Goal: Check status: Check status

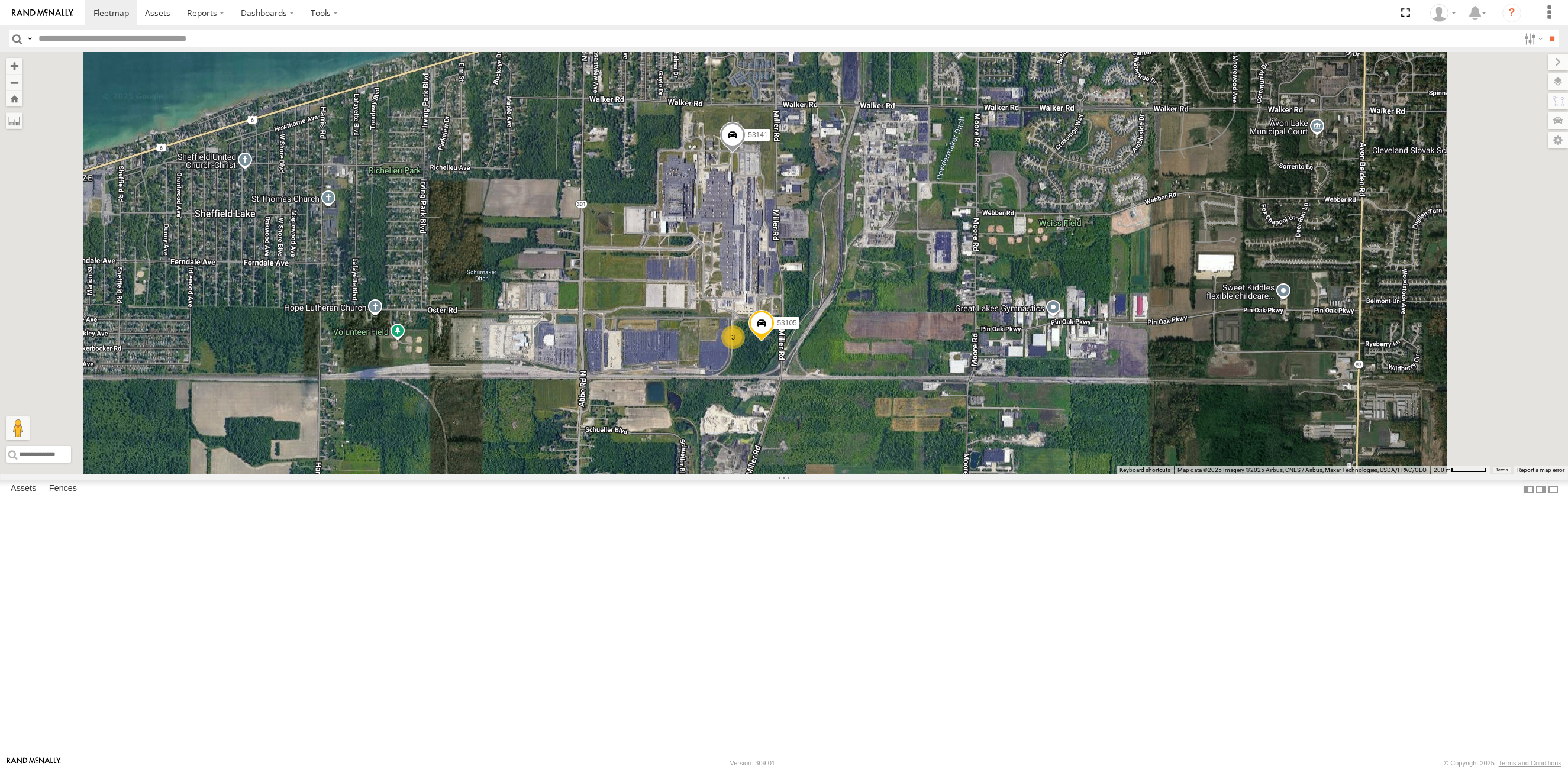
select select "**********"
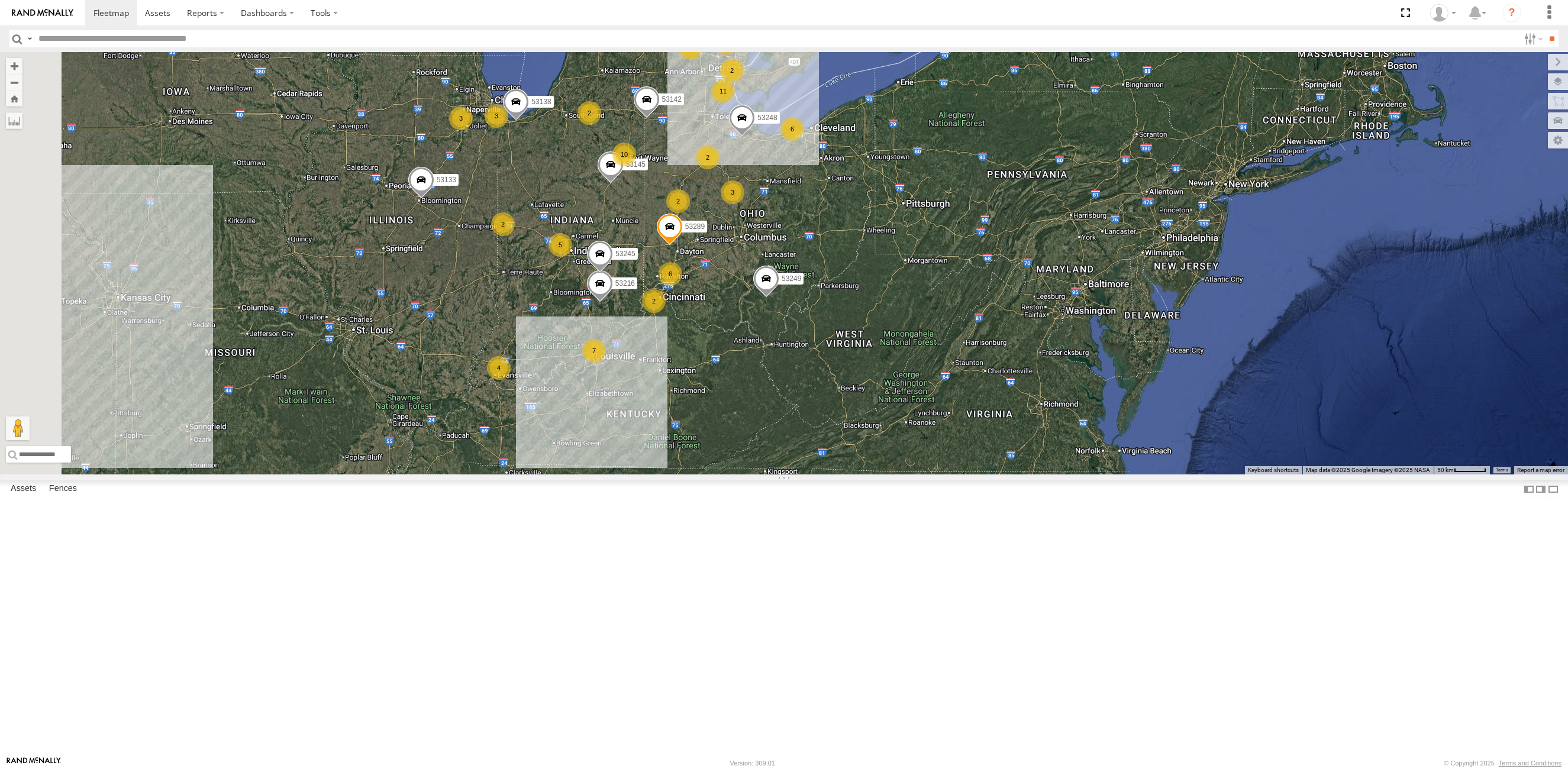
drag, startPoint x: 801, startPoint y: 689, endPoint x: 895, endPoint y: 541, distance: 175.3
click at [895, 474] on div "53216 53272 53145 53256 53289 53142 53249 53138 53245 53248 2 11 4 10 5 27 6 2 …" at bounding box center [784, 263] width 1568 height 422
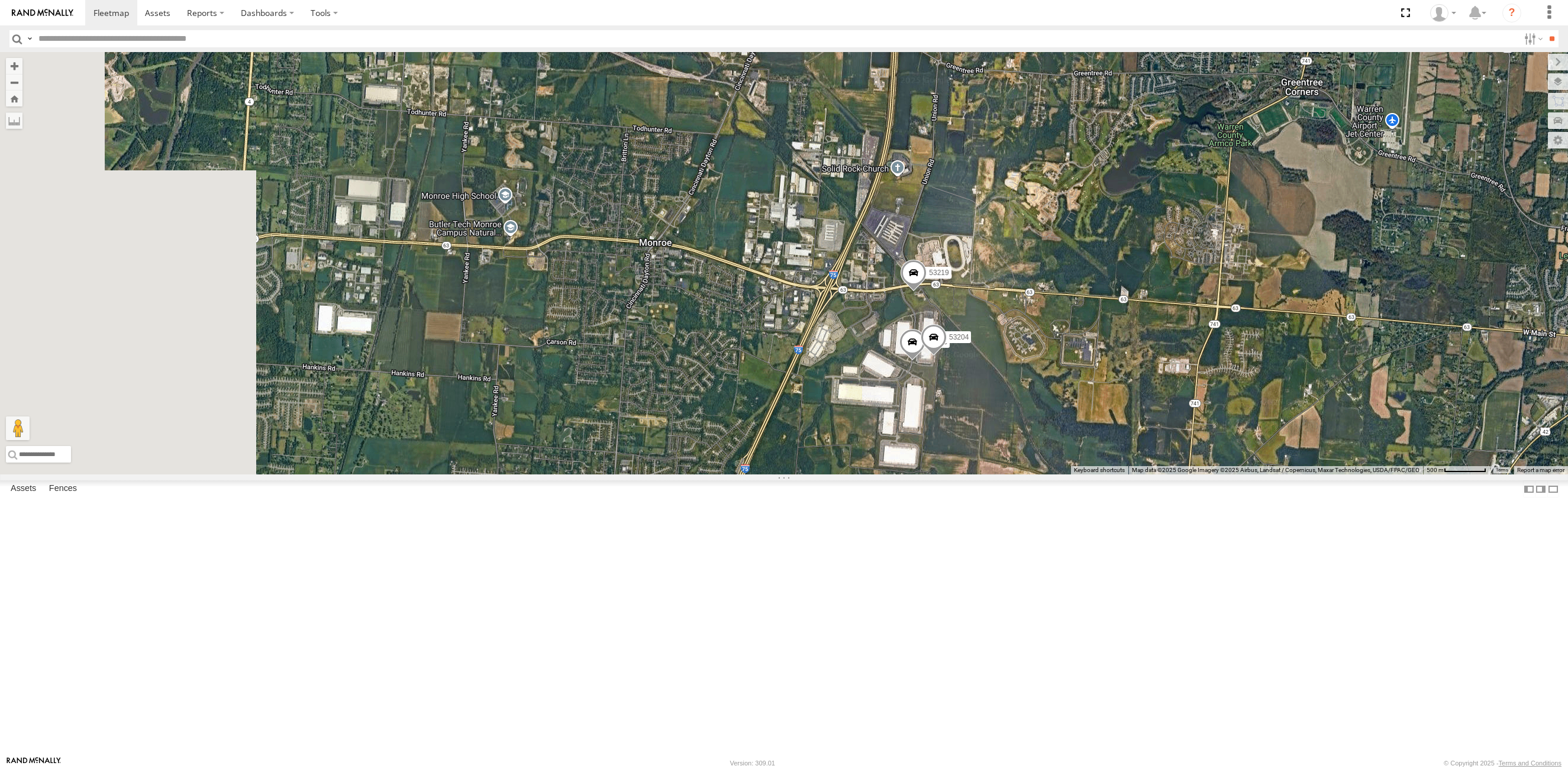
drag, startPoint x: 880, startPoint y: 416, endPoint x: 895, endPoint y: 445, distance: 32.6
click at [895, 445] on div "53216 53272 53145 53256 53289 53142 53249 53138 53245 53248 53133 53208 53225 5…" at bounding box center [784, 263] width 1568 height 422
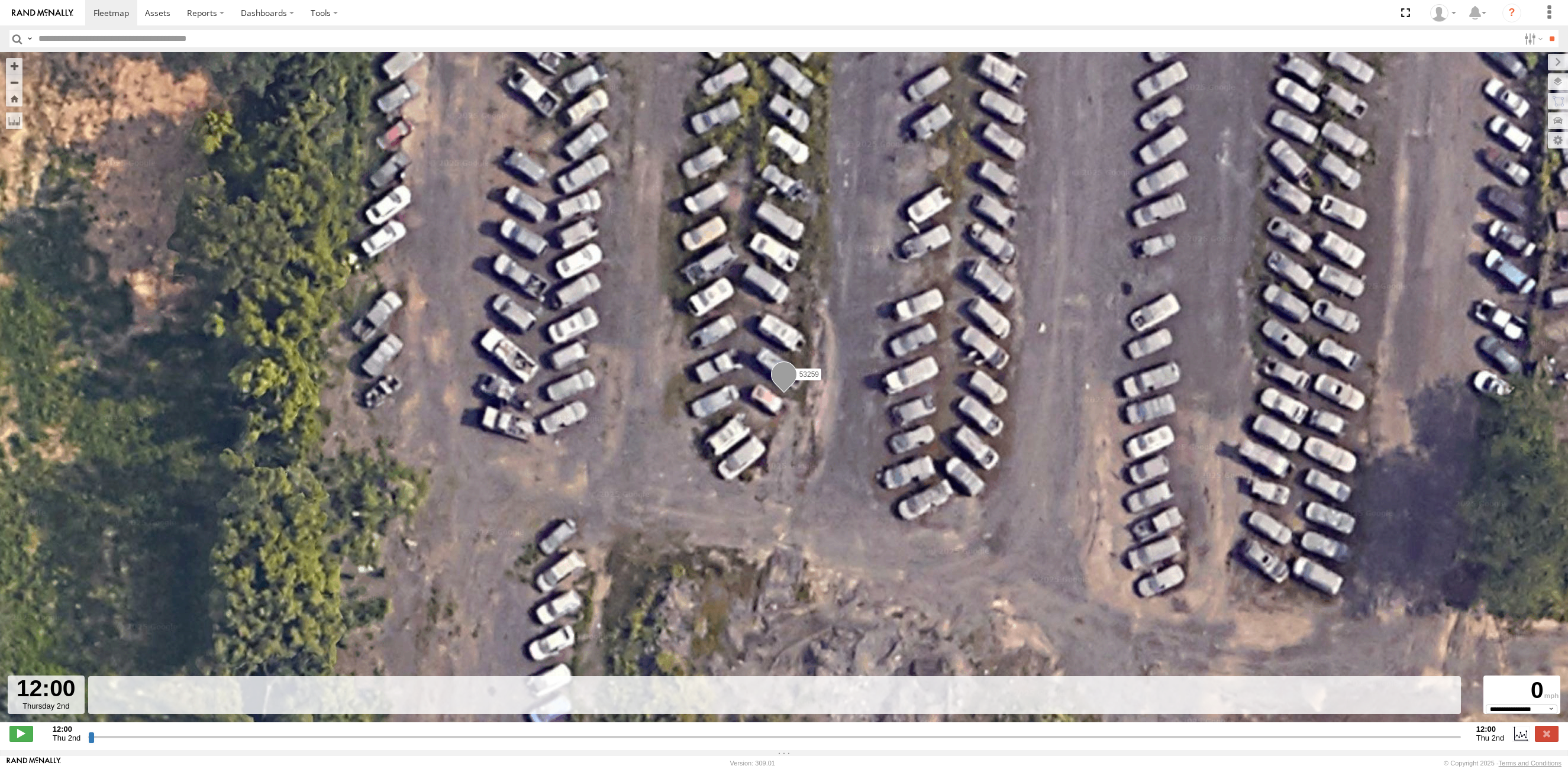
click at [19, 37] on input "button" at bounding box center [17, 39] width 15 height 17
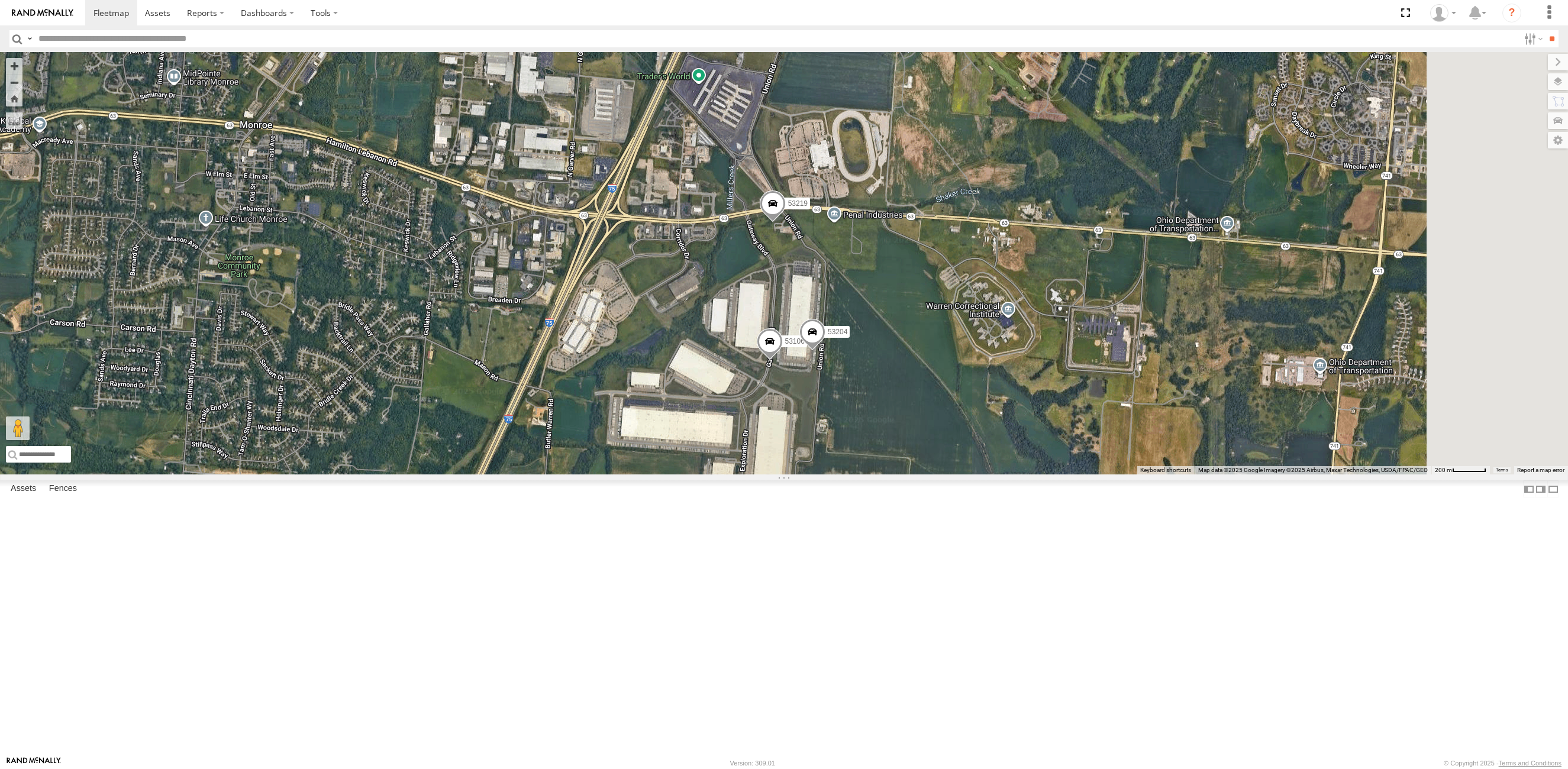
drag, startPoint x: 1007, startPoint y: 469, endPoint x: 911, endPoint y: 456, distance: 96.9
click at [911, 456] on div "53259 53106 53204 53219" at bounding box center [784, 263] width 1568 height 422
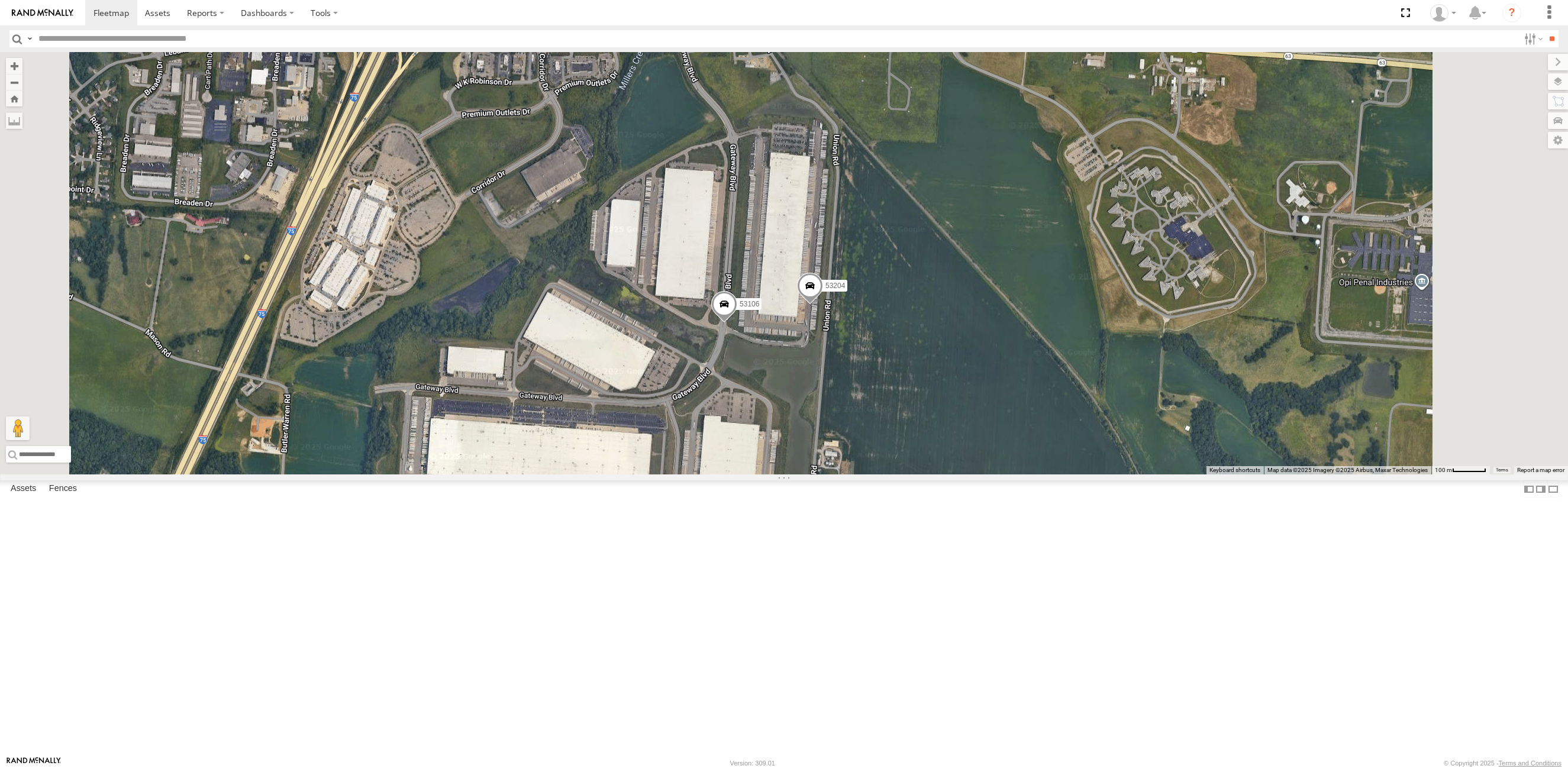
drag, startPoint x: 967, startPoint y: 653, endPoint x: 956, endPoint y: 545, distance: 108.6
click at [956, 474] on div "53259 53106 53204 53219" at bounding box center [784, 263] width 1568 height 422
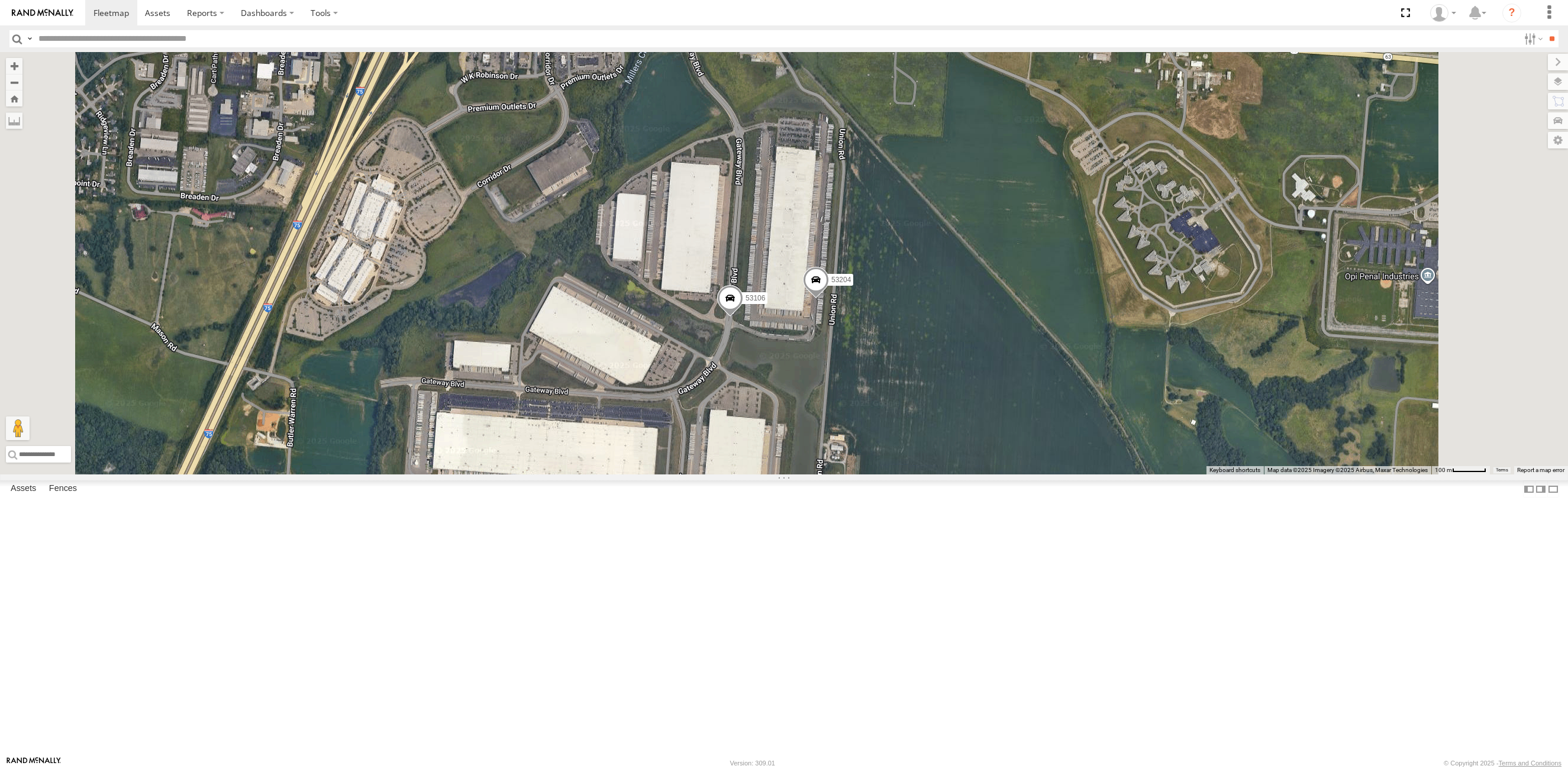
click at [829, 299] on span at bounding box center [816, 282] width 26 height 32
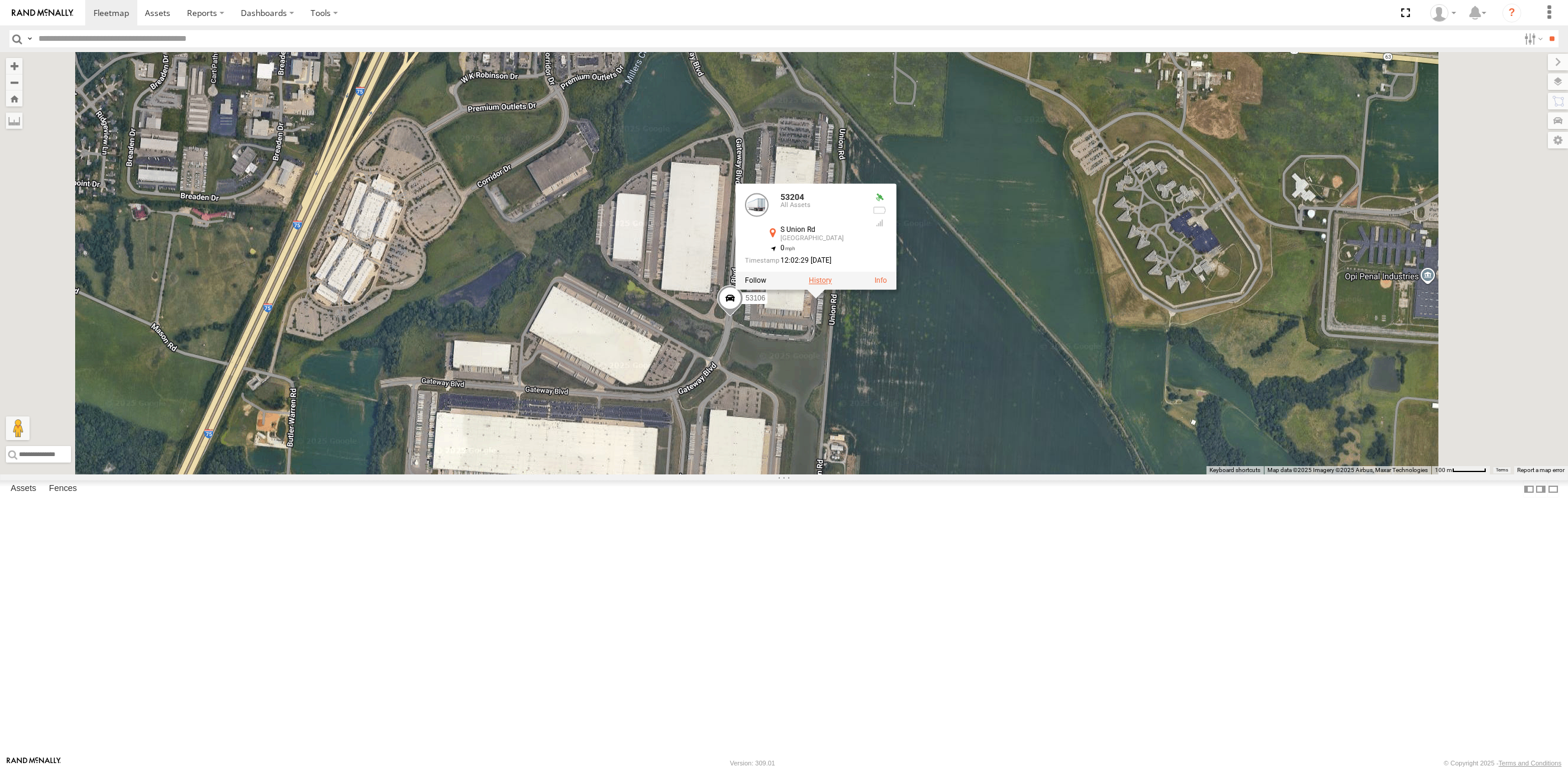
click at [832, 285] on label at bounding box center [820, 280] width 23 height 8
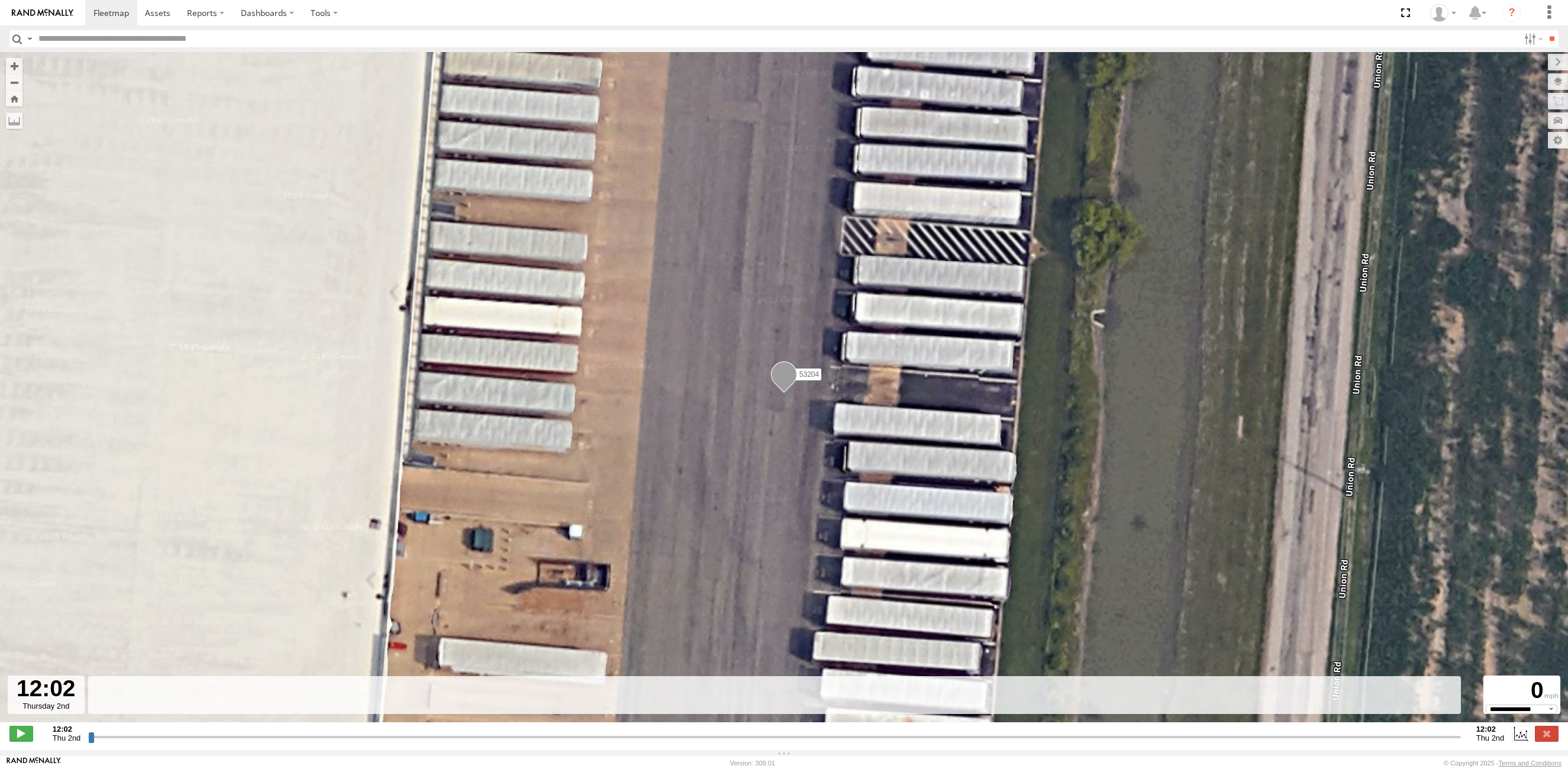
click at [18, 41] on input "button" at bounding box center [17, 39] width 15 height 17
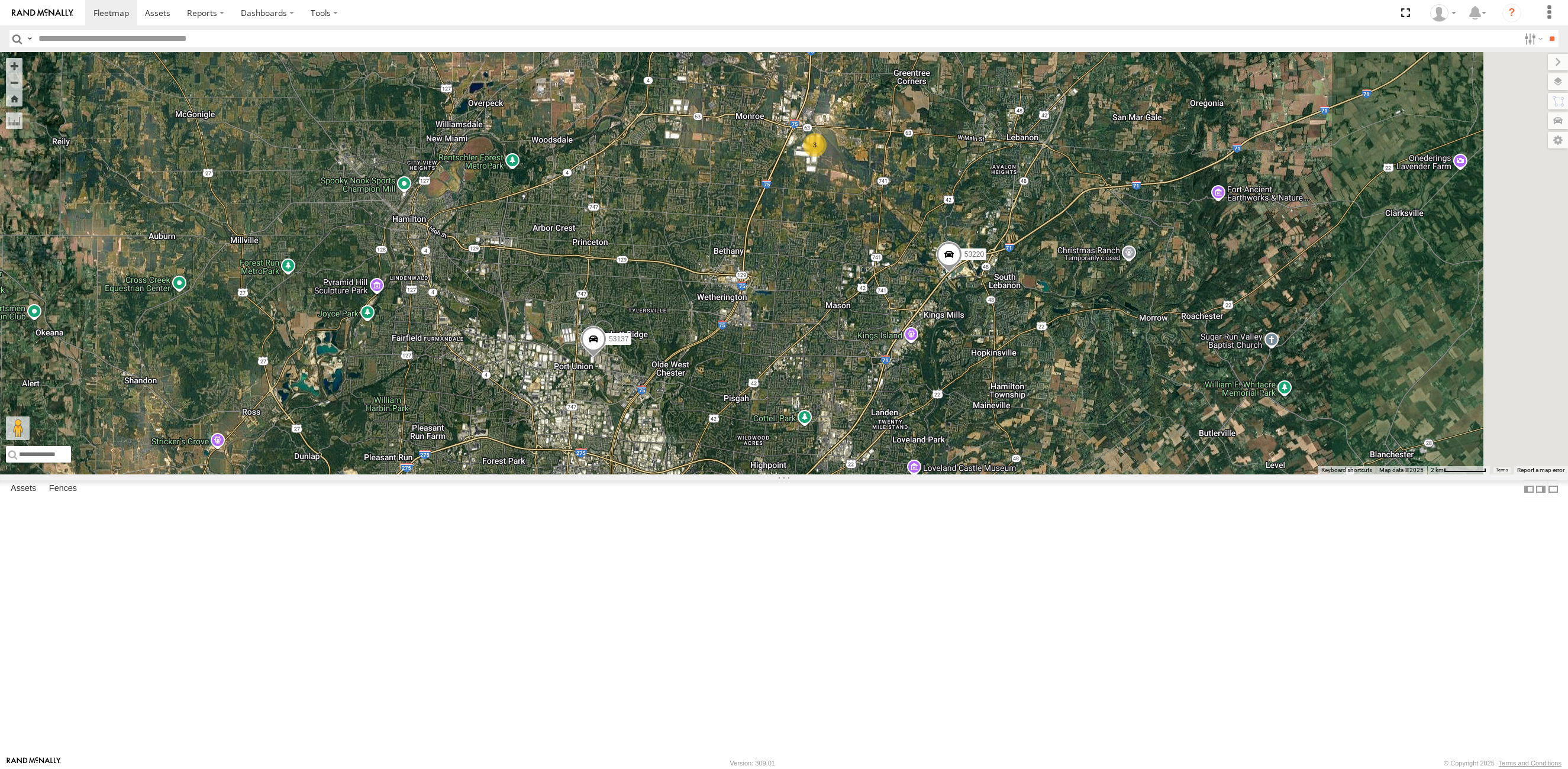
drag, startPoint x: 763, startPoint y: 666, endPoint x: 790, endPoint y: 510, distance: 158.3
click at [795, 474] on div "53259 3 53137 53220" at bounding box center [784, 263] width 1568 height 422
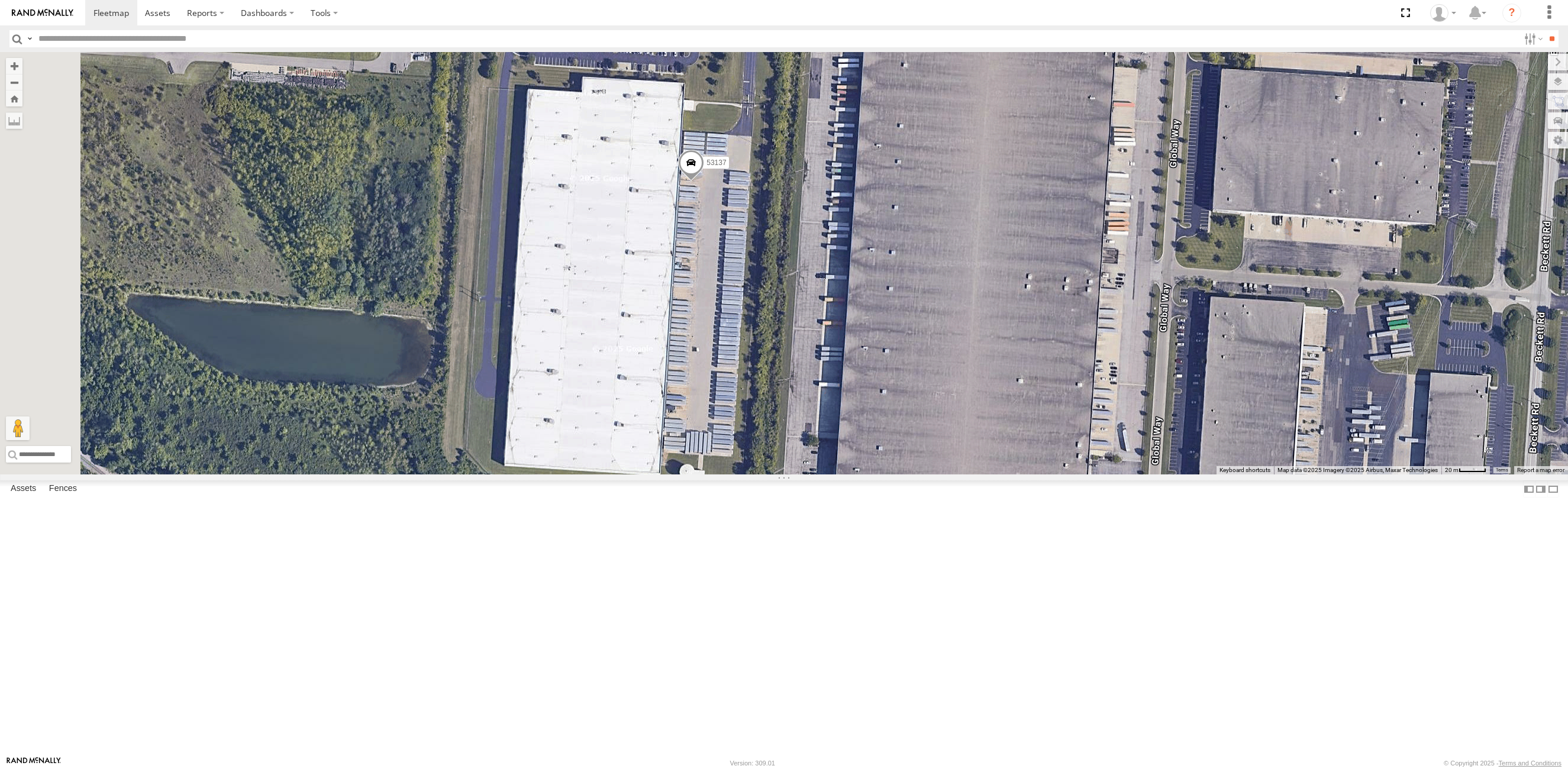
drag, startPoint x: 759, startPoint y: 310, endPoint x: 793, endPoint y: 504, distance: 197.0
click at [793, 474] on div "53259 53137 53220" at bounding box center [784, 263] width 1568 height 422
click at [704, 182] on span at bounding box center [691, 166] width 26 height 32
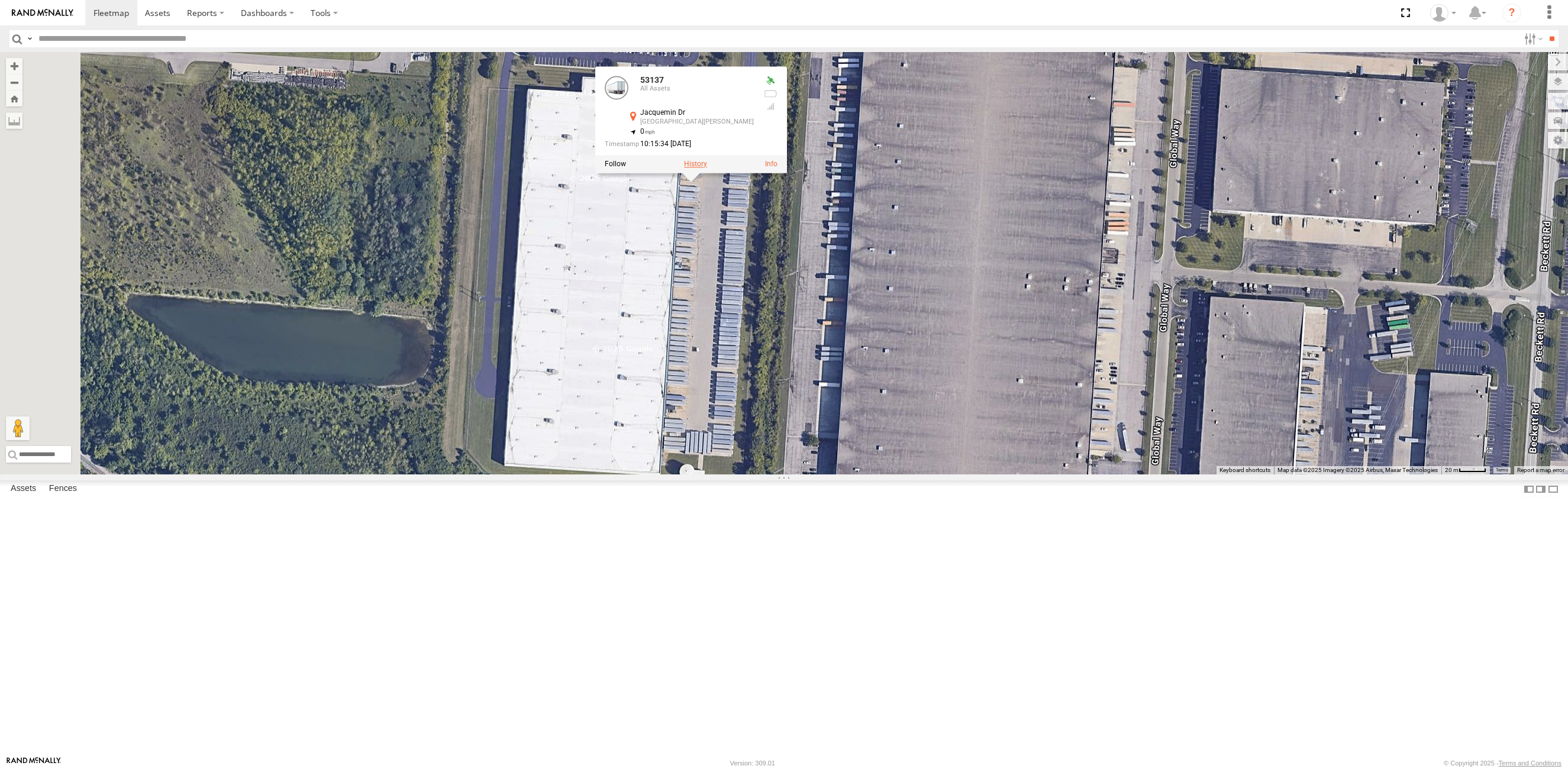
click at [707, 168] on label at bounding box center [695, 164] width 23 height 8
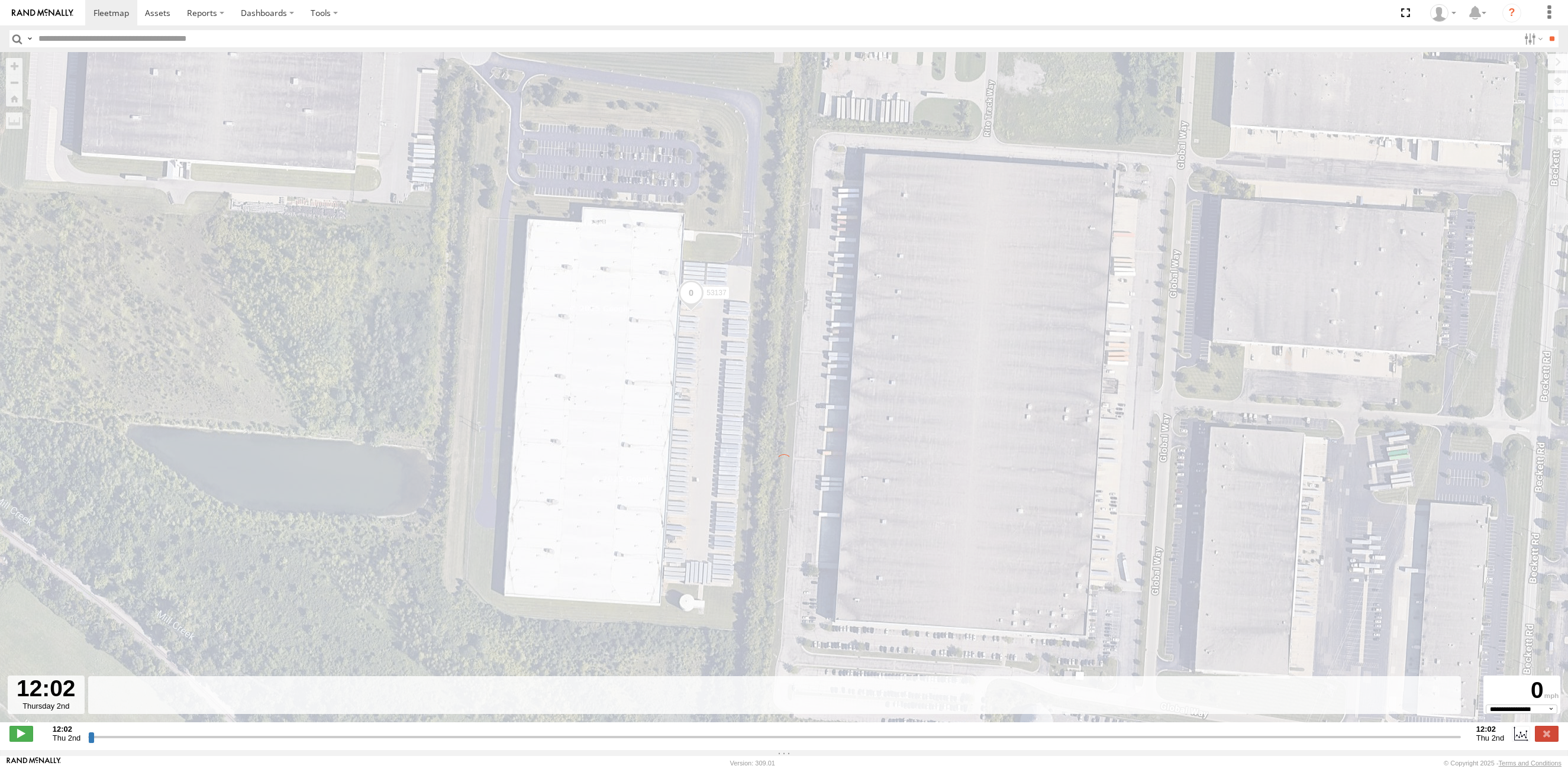
type input "**********"
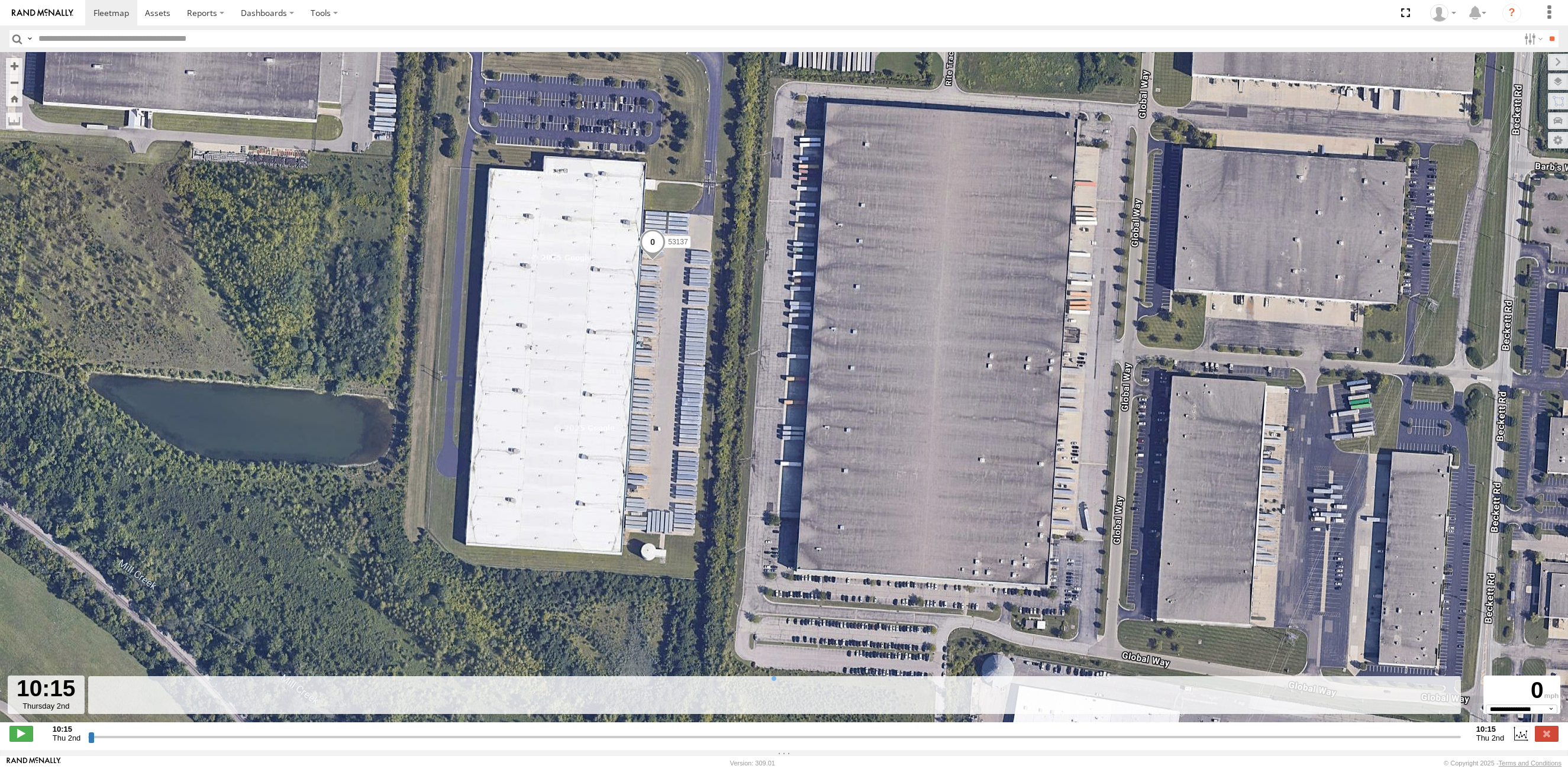
drag, startPoint x: 497, startPoint y: 278, endPoint x: 619, endPoint y: 304, distance: 124.7
click at [619, 304] on div "53137" at bounding box center [784, 393] width 1568 height 682
click at [13, 35] on input "button" at bounding box center [17, 39] width 15 height 17
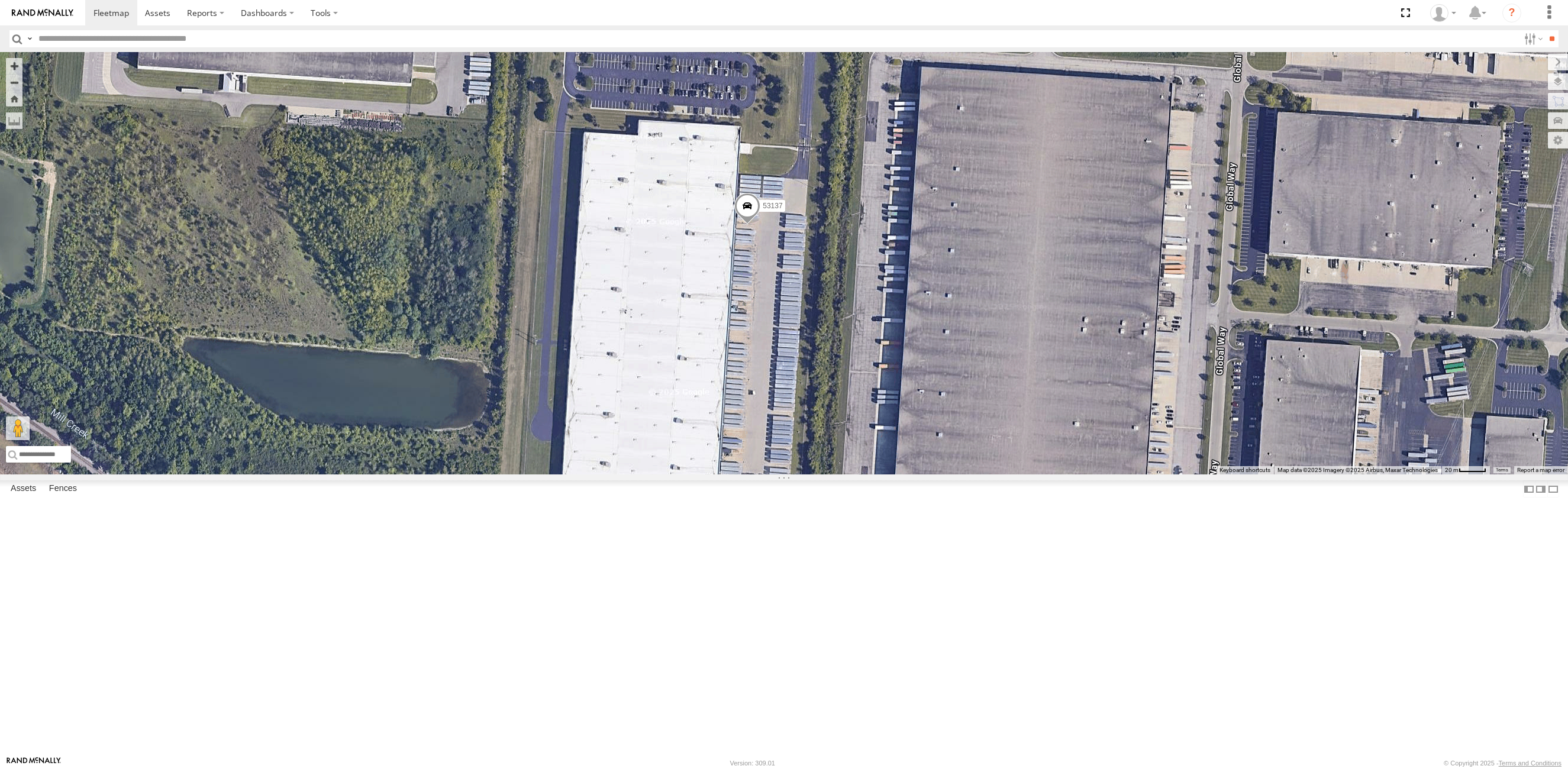
drag, startPoint x: 787, startPoint y: 430, endPoint x: 850, endPoint y: 480, distance: 80.4
click at [850, 474] on div "53137" at bounding box center [784, 263] width 1568 height 422
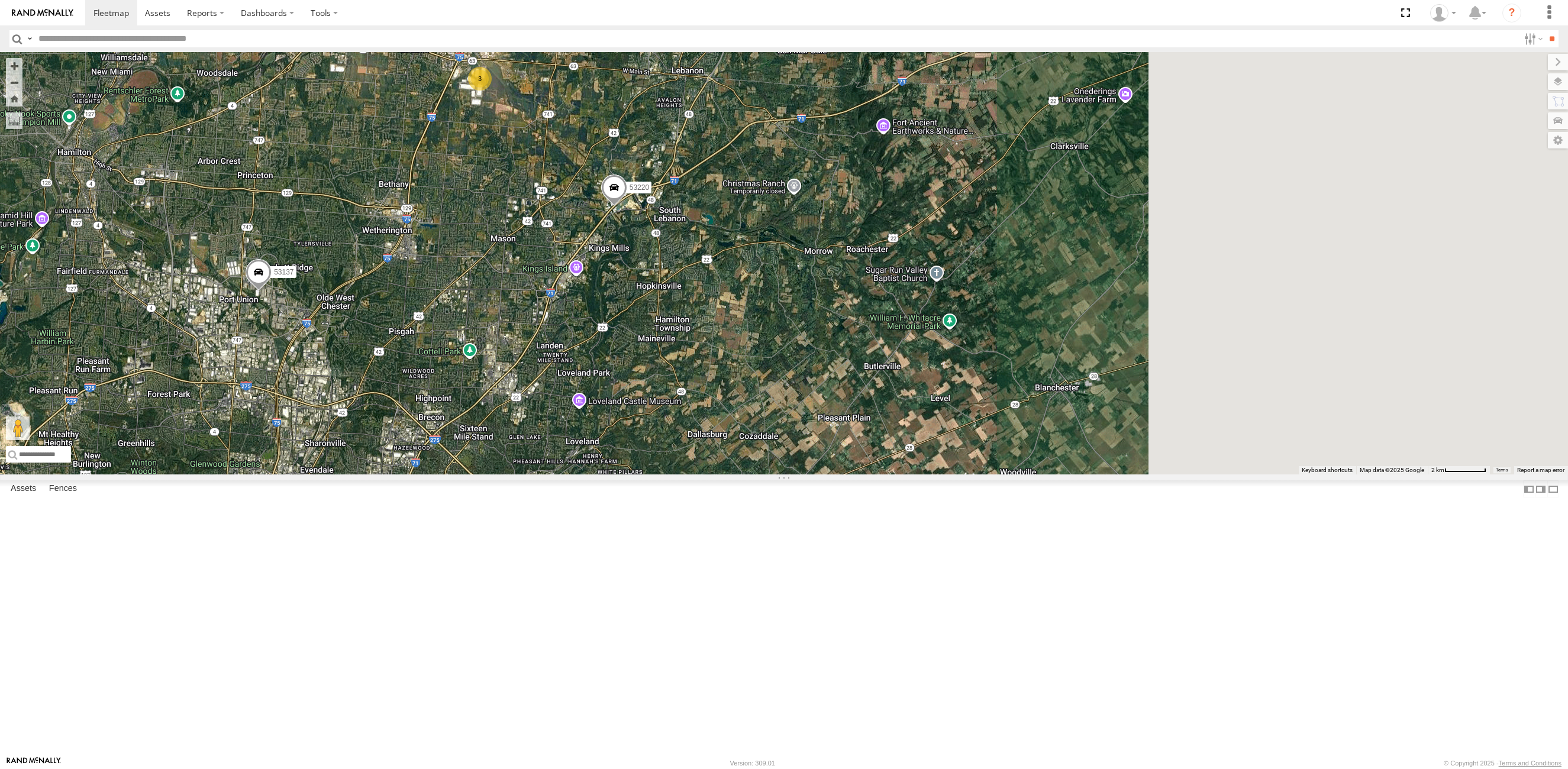
drag, startPoint x: 815, startPoint y: 270, endPoint x: 640, endPoint y: 401, distance: 218.6
click at [640, 401] on div "53137 53220 3" at bounding box center [784, 263] width 1568 height 422
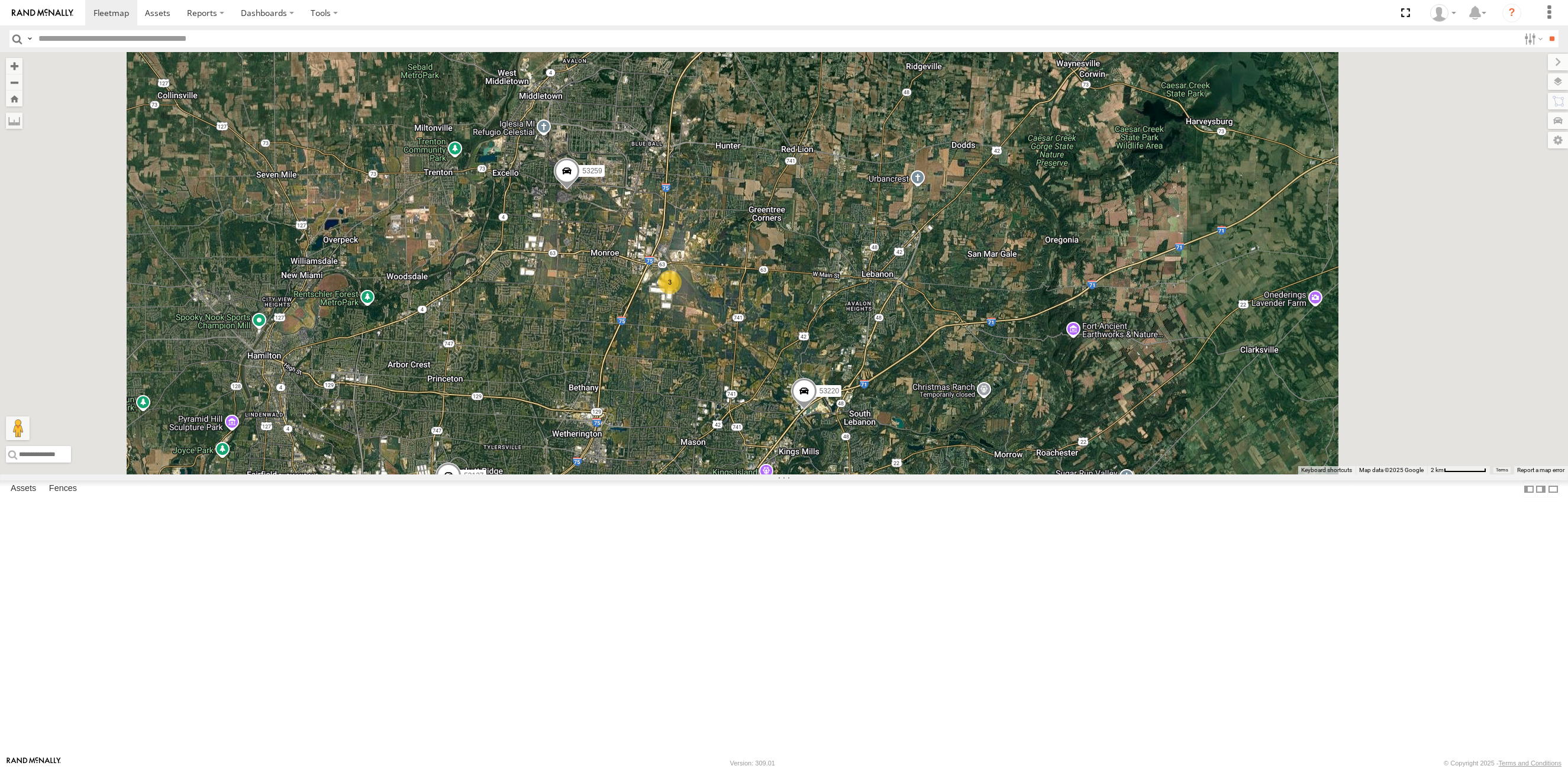
drag, startPoint x: 531, startPoint y: 208, endPoint x: 726, endPoint y: 416, distance: 285.1
click at [726, 416] on div "[CREDIT_CARD_NUMBER]" at bounding box center [784, 263] width 1568 height 422
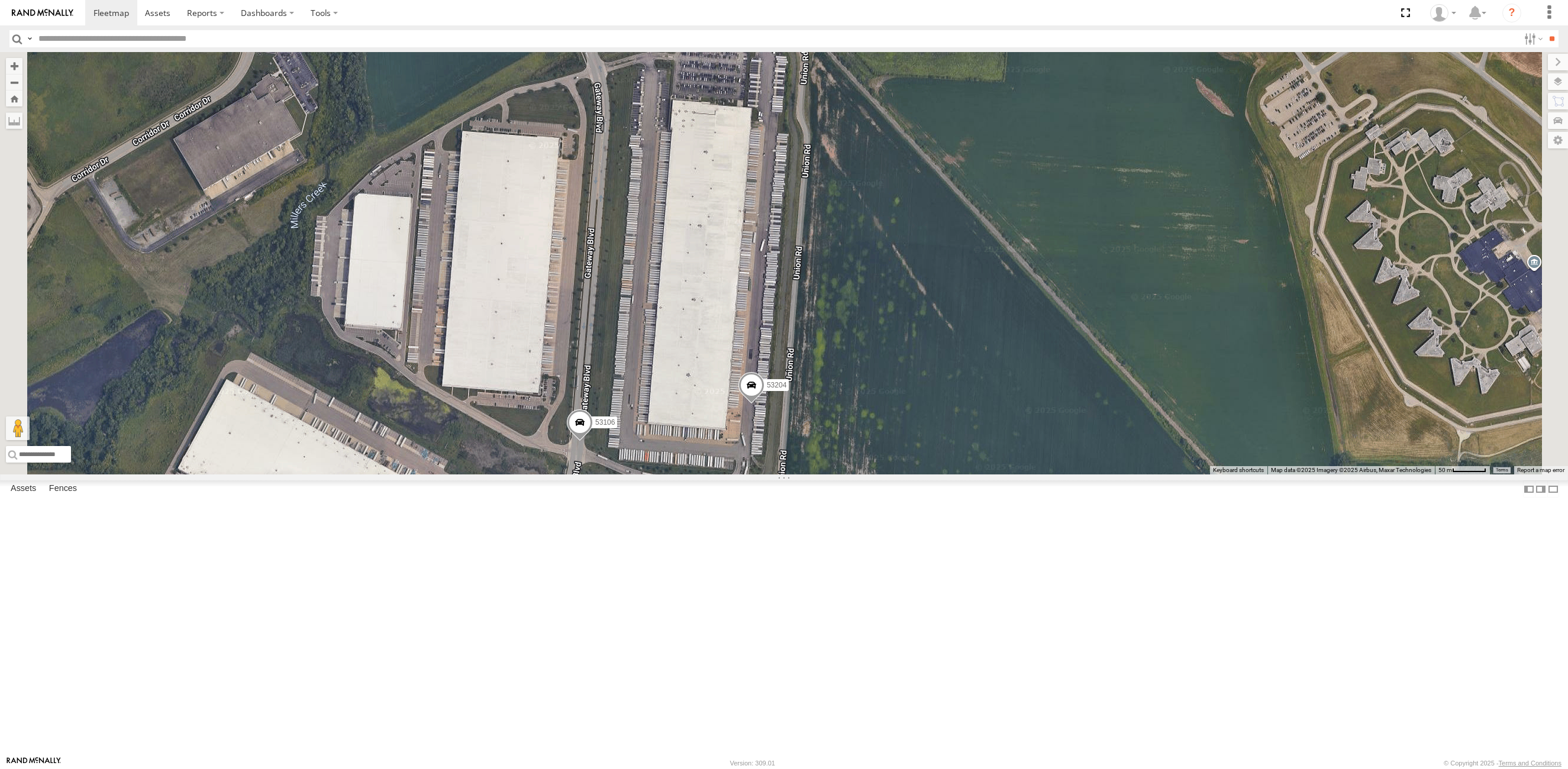
drag, startPoint x: 818, startPoint y: 247, endPoint x: 831, endPoint y: 358, distance: 111.8
click at [831, 358] on div "53137 53220 53259 53219 53106 53204" at bounding box center [784, 263] width 1568 height 422
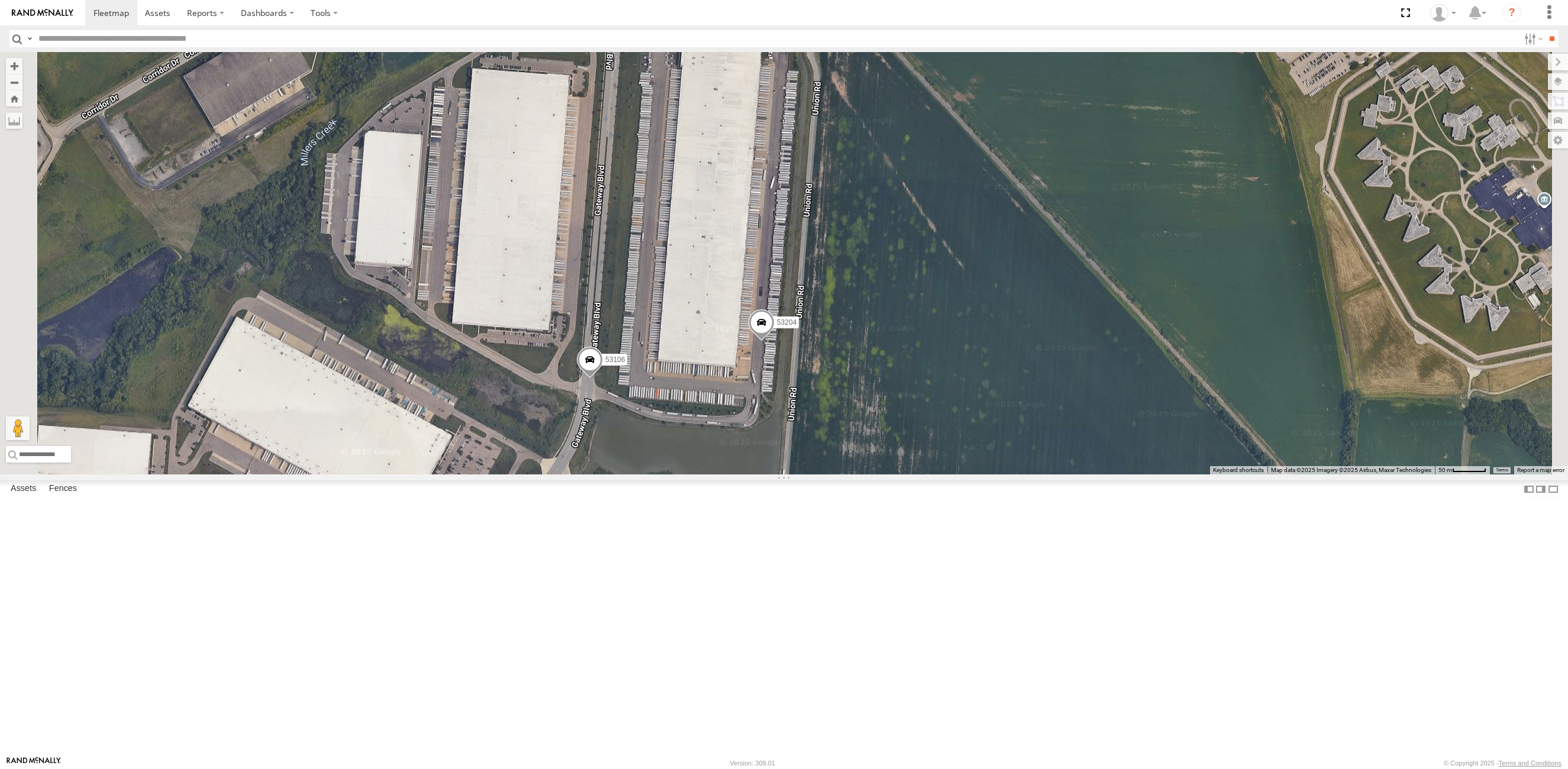
drag, startPoint x: 854, startPoint y: 425, endPoint x: 865, endPoint y: 359, distance: 66.9
click at [865, 359] on div "53137 53220 53259 53219 53106 53204" at bounding box center [784, 263] width 1568 height 422
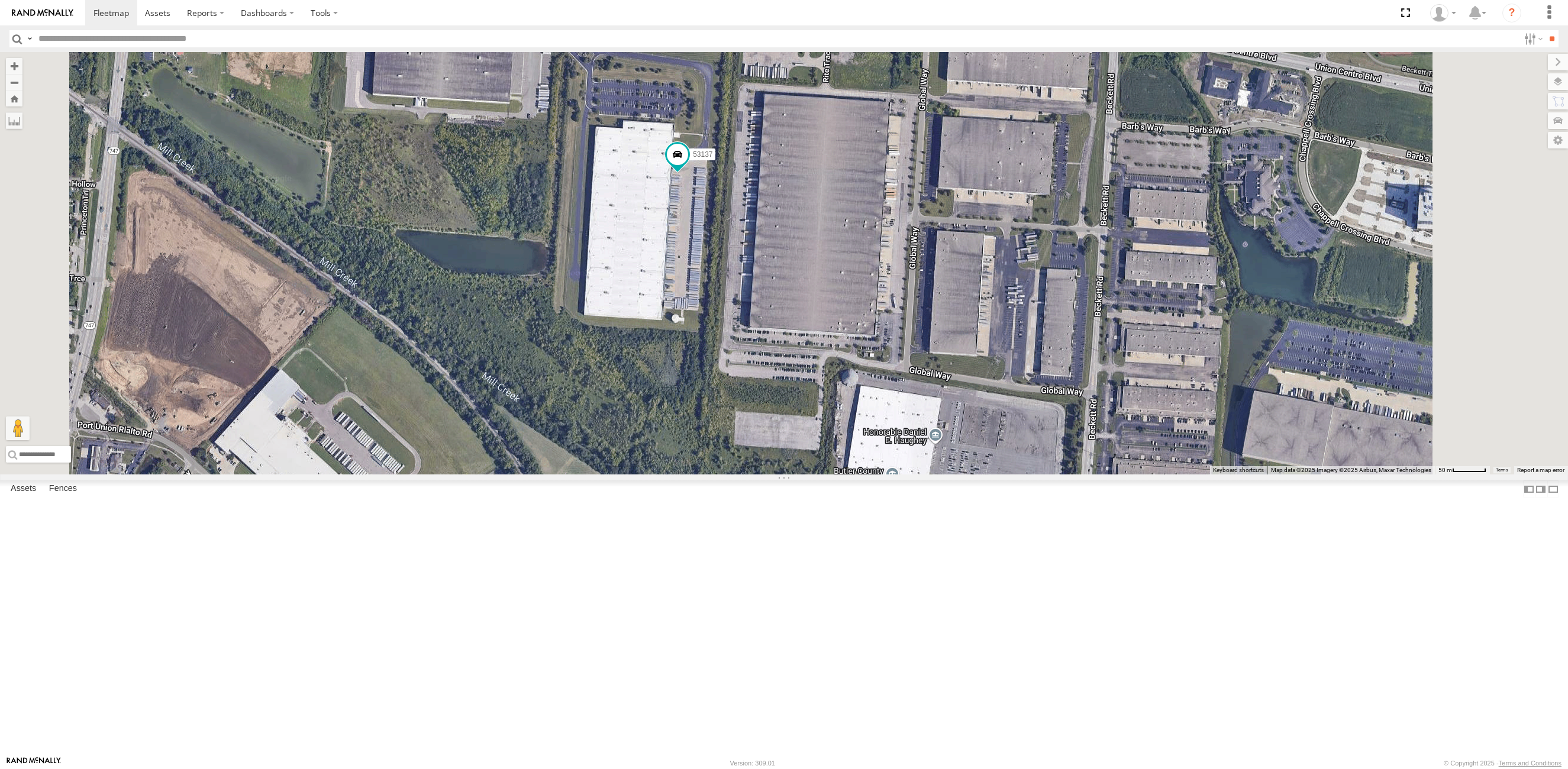
drag, startPoint x: 800, startPoint y: 395, endPoint x: 766, endPoint y: 403, distance: 34.9
click at [766, 403] on div "53259 53137" at bounding box center [784, 263] width 1568 height 422
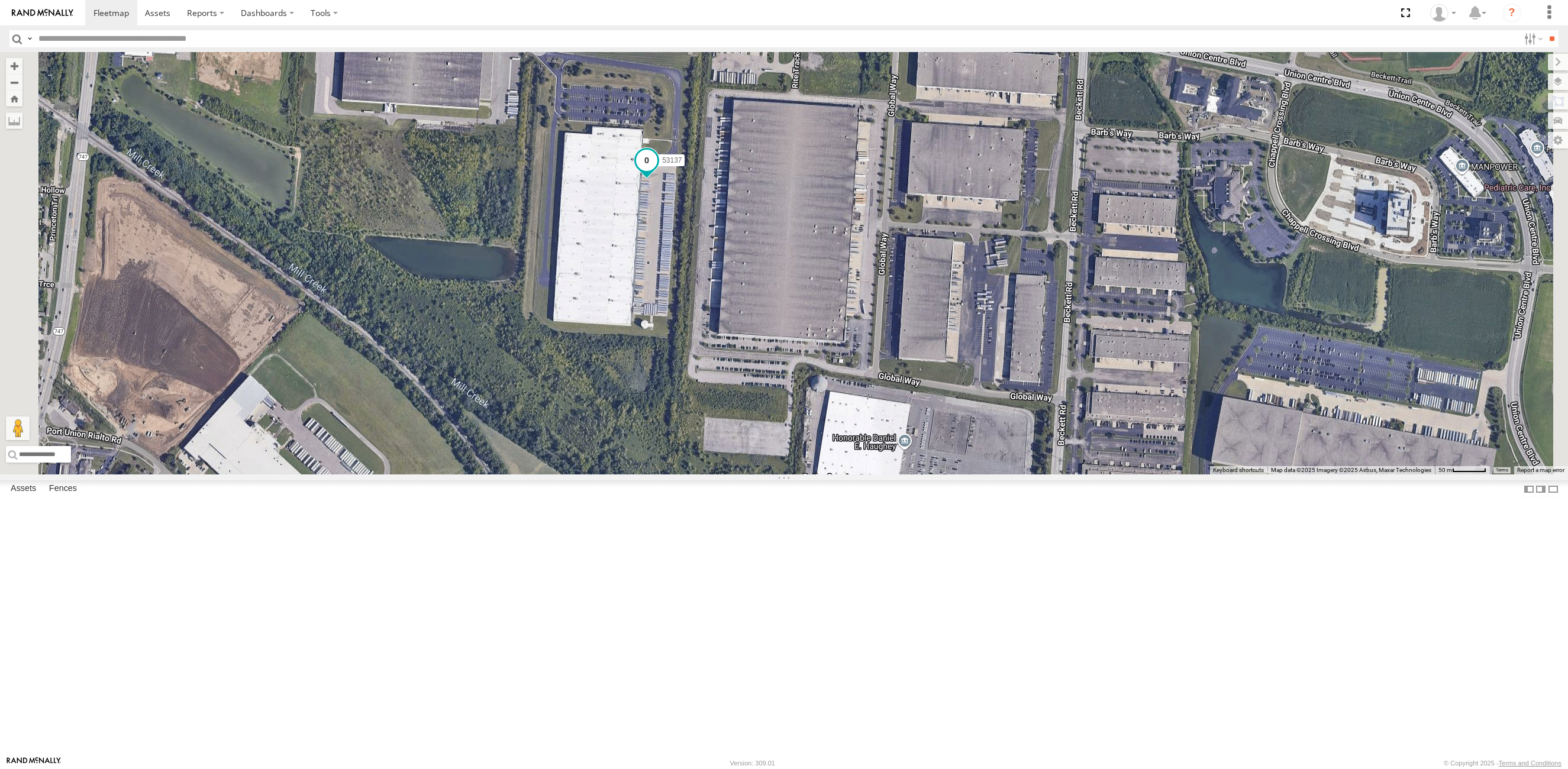
click at [657, 171] on span at bounding box center [647, 160] width 22 height 22
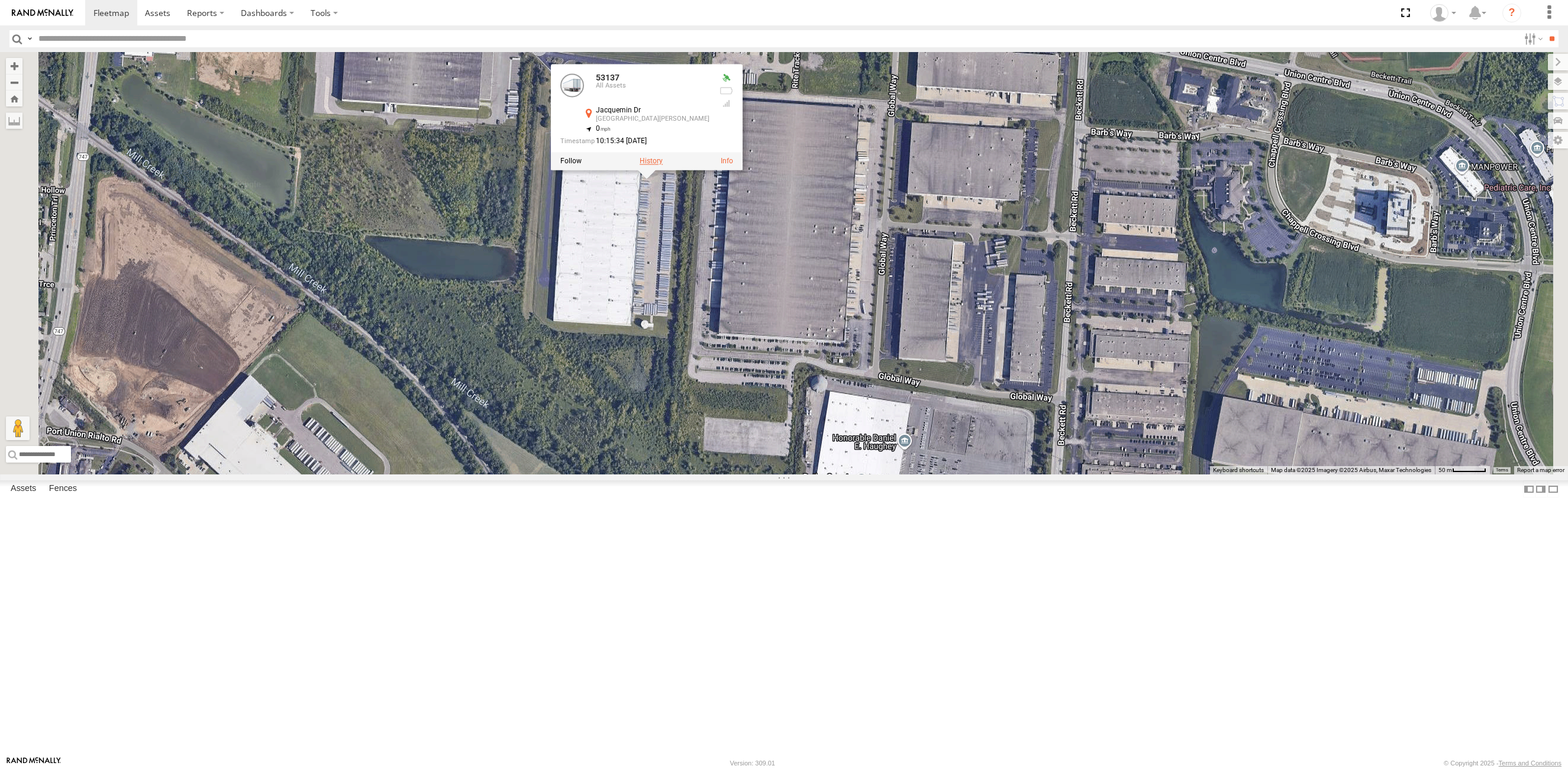
click at [663, 166] on label at bounding box center [651, 161] width 23 height 8
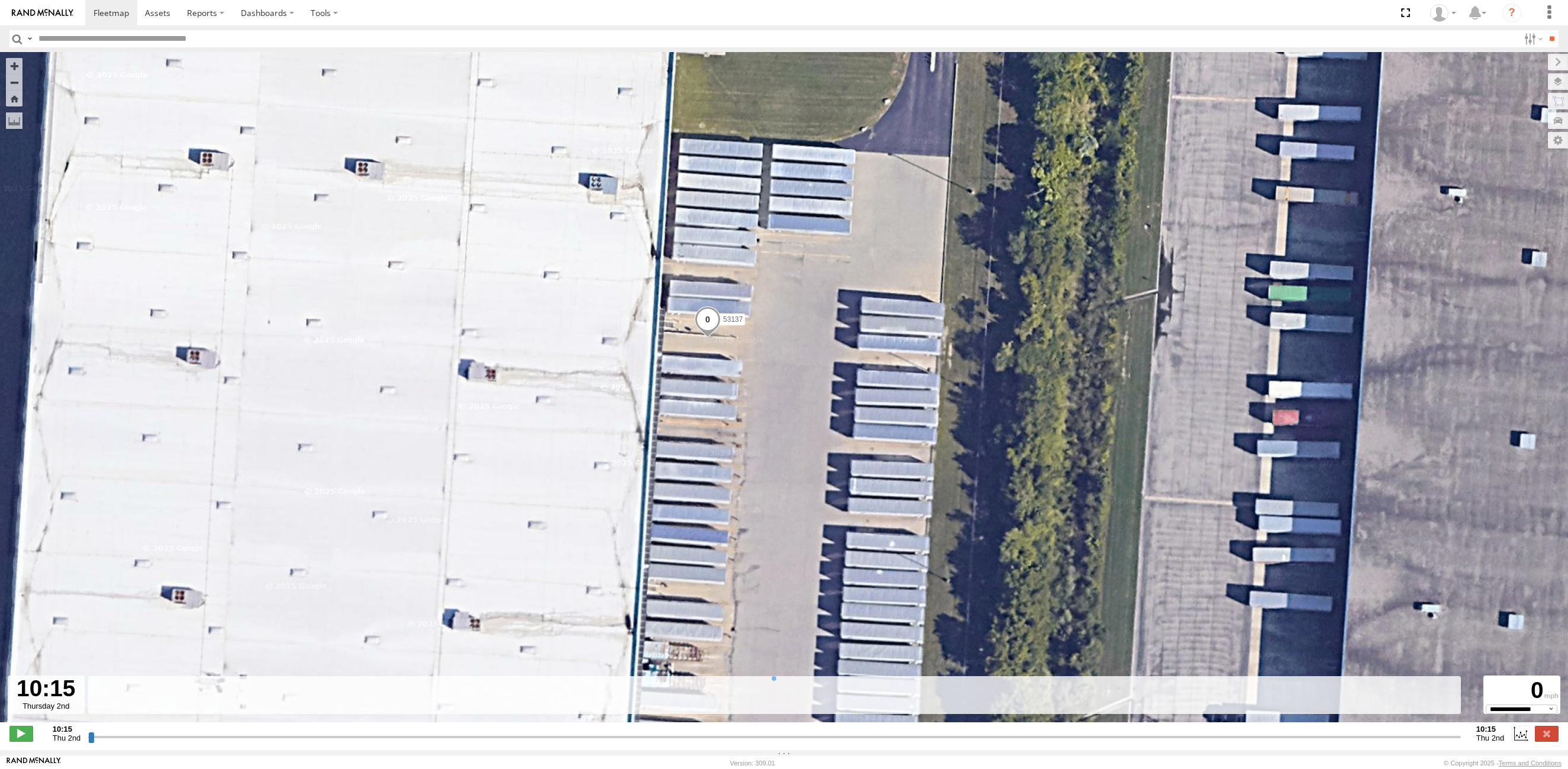
click at [15, 41] on input "button" at bounding box center [17, 39] width 15 height 17
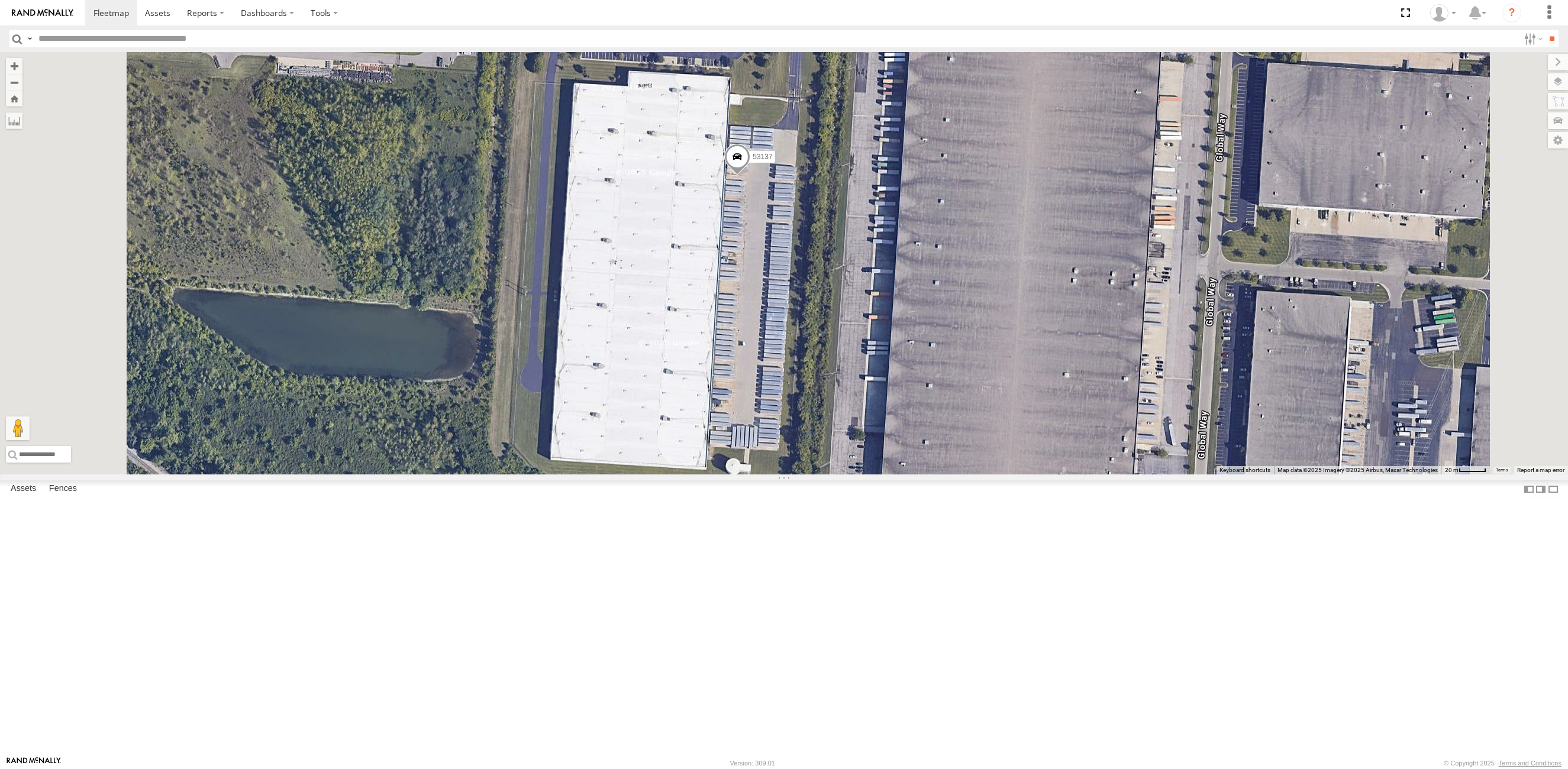
drag, startPoint x: 745, startPoint y: 341, endPoint x: 824, endPoint y: 346, distance: 79.2
click at [824, 346] on div "53137" at bounding box center [784, 263] width 1568 height 422
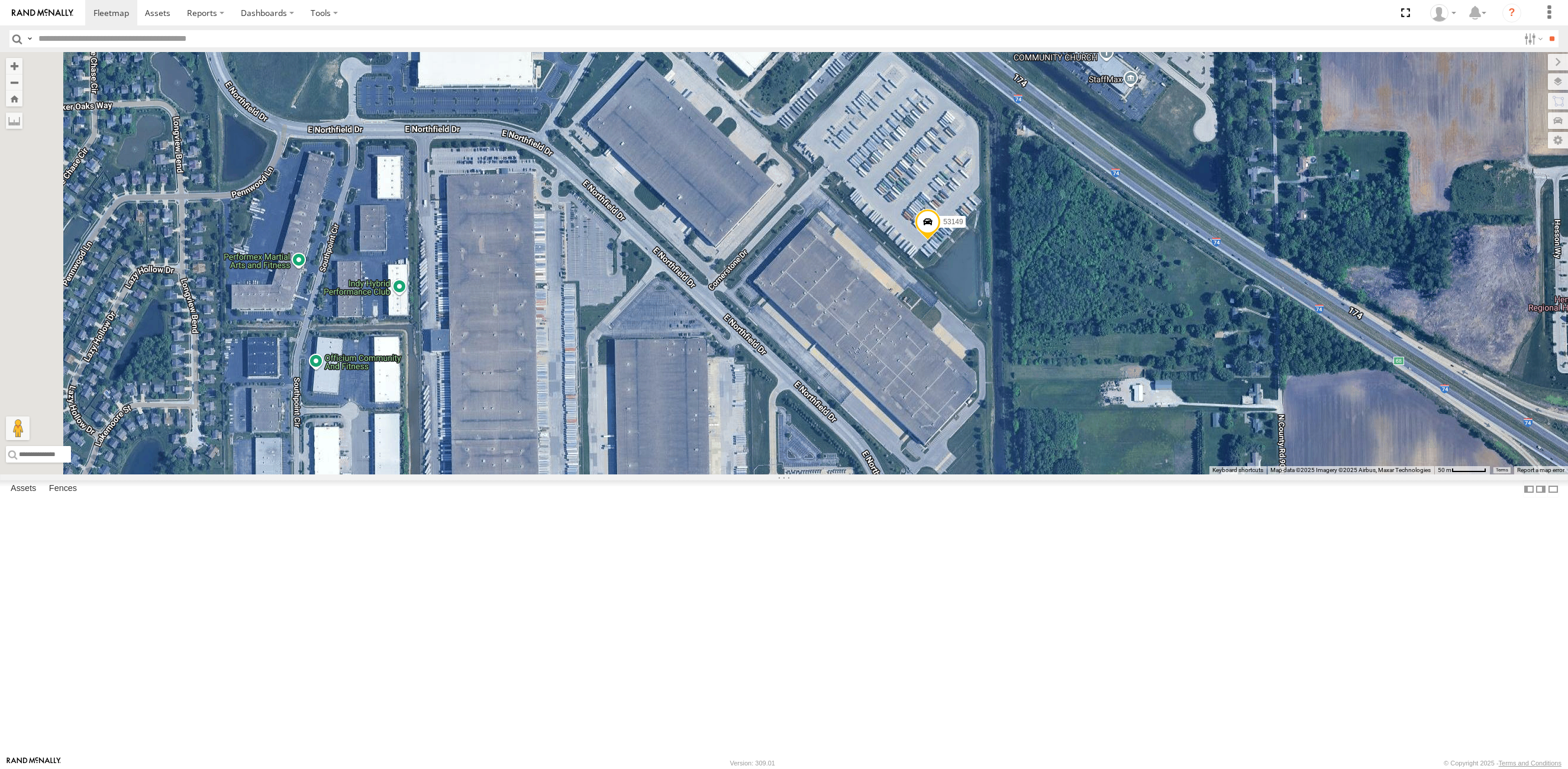
click at [847, 293] on div "53245 53220 53215 53216 53272 53225 53131 53207 53145 53256 53266 53133 53269 5…" at bounding box center [784, 263] width 1568 height 422
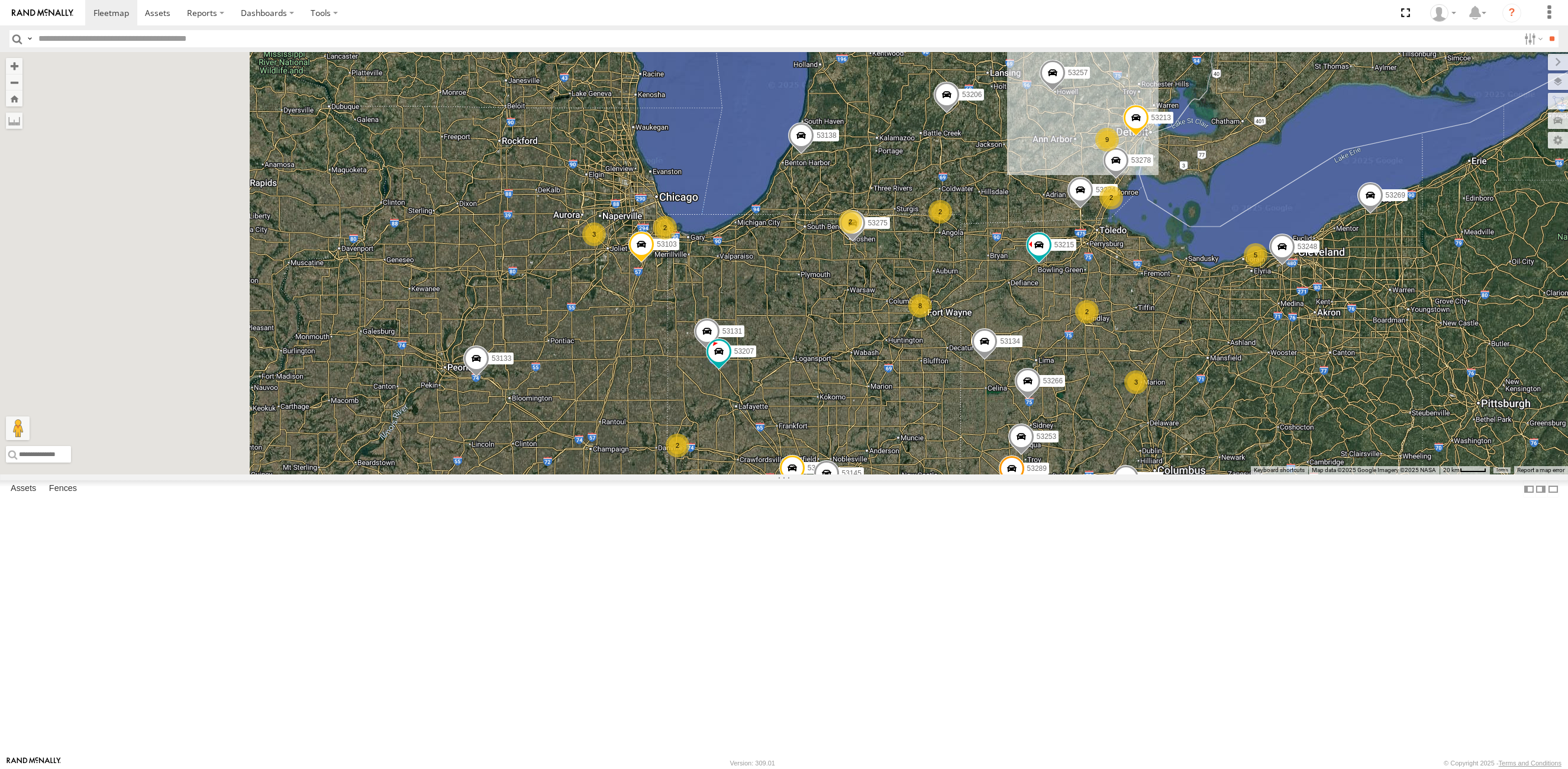
drag, startPoint x: 723, startPoint y: 392, endPoint x: 743, endPoint y: 370, distance: 29.7
click at [749, 445] on div "53149 53145 53245 53206 53215 4 8 2 9 53216 5 53223 2 5 53247 53275 3 53131 5 2…" at bounding box center [784, 263] width 1568 height 422
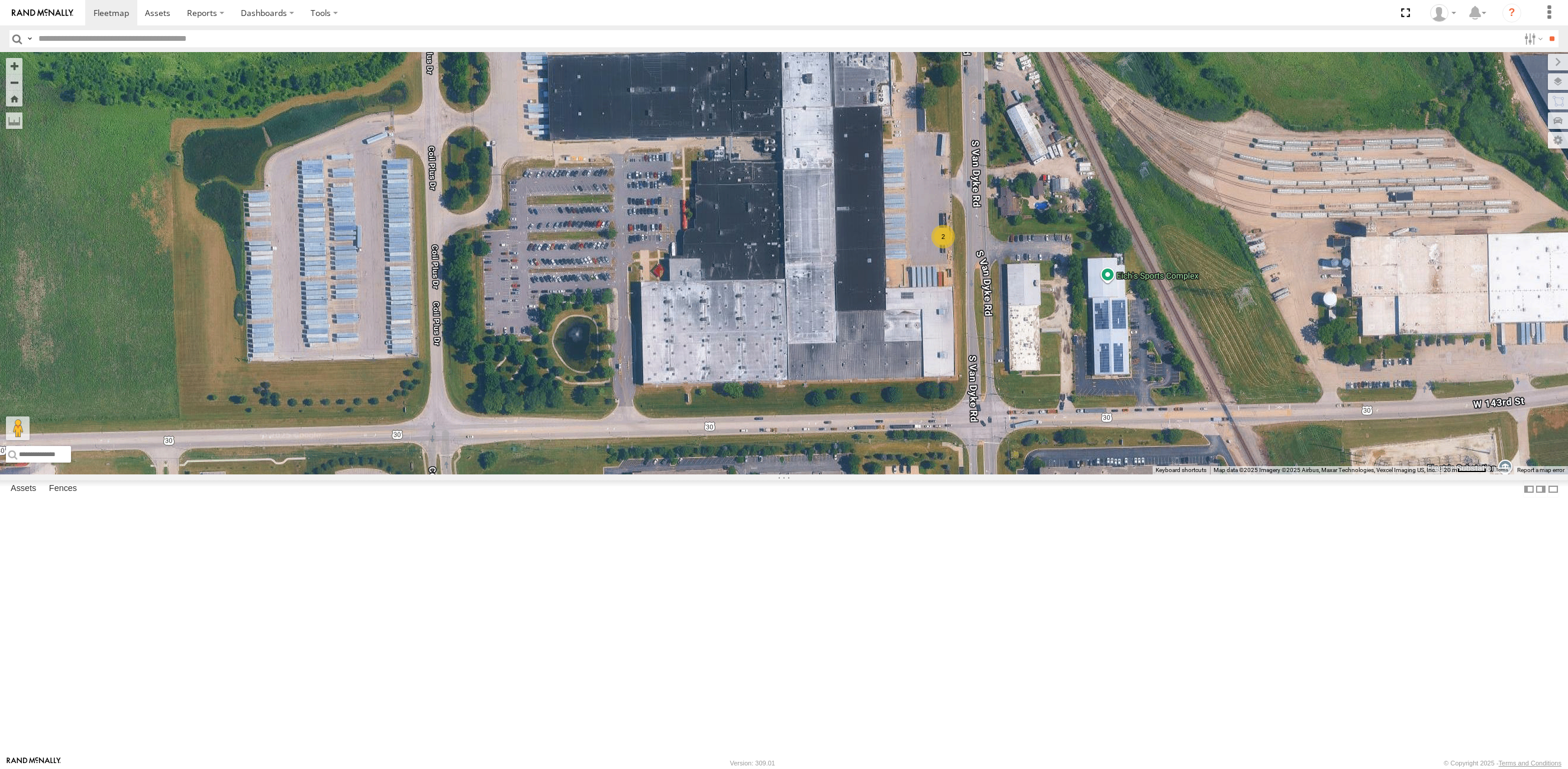
drag, startPoint x: 631, startPoint y: 368, endPoint x: 797, endPoint y: 357, distance: 166.4
click at [797, 357] on div "53149 53145 53245 53206 53215 53216 53223 53247 53275 53131 53213 53103 53207 5…" at bounding box center [784, 263] width 1568 height 422
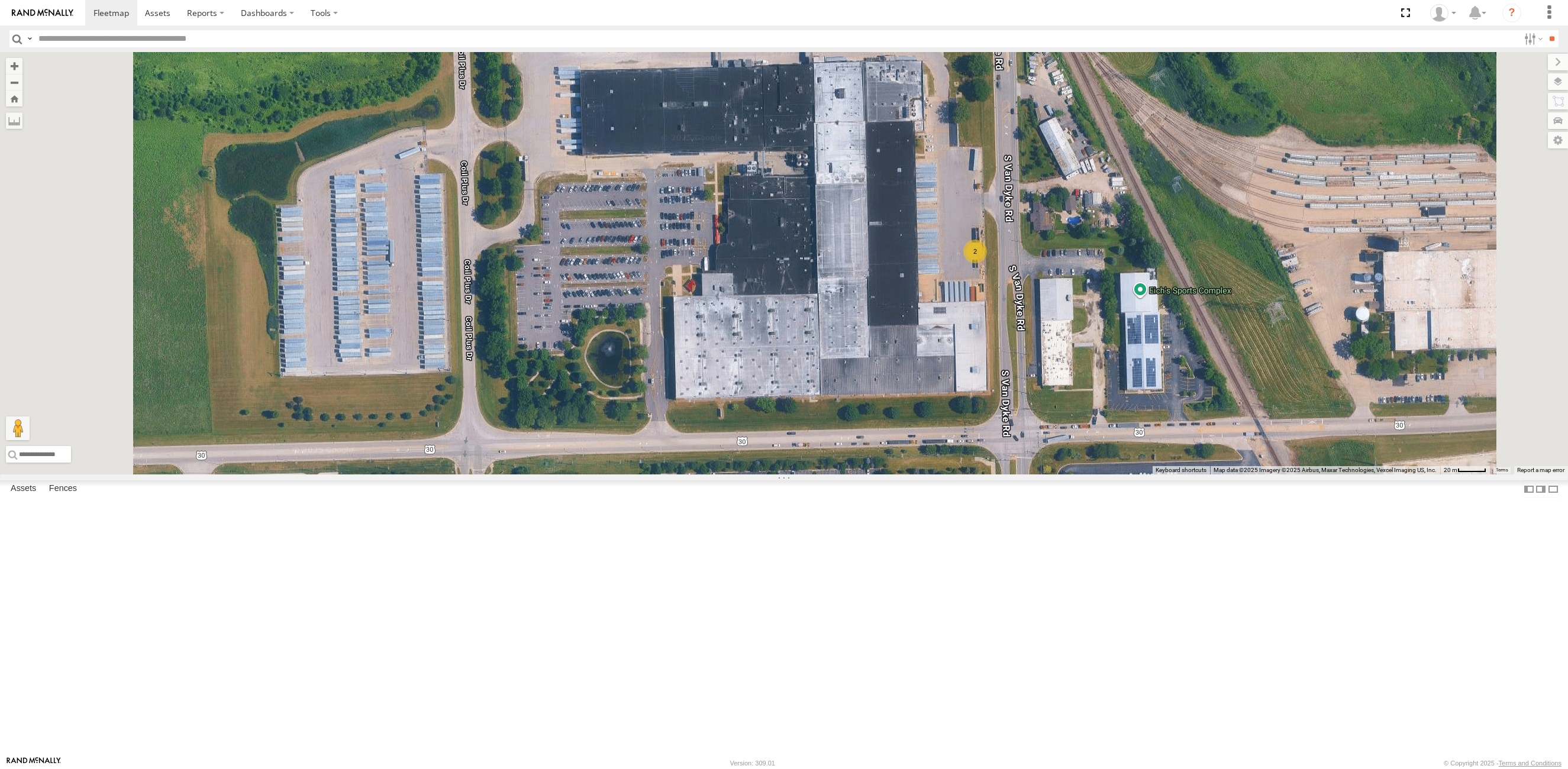
drag, startPoint x: 669, startPoint y: 291, endPoint x: 707, endPoint y: 307, distance: 41.2
click at [707, 307] on div "2" at bounding box center [784, 263] width 1568 height 422
